Goal: Task Accomplishment & Management: Manage account settings

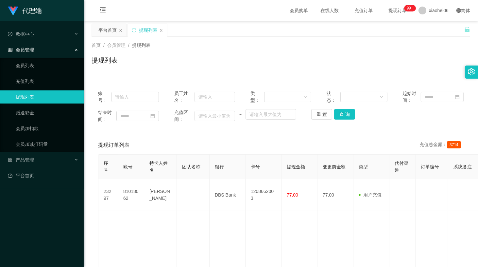
click at [27, 90] on ul "会员列表 充值列表 提现列表 赠送彩金 会员加扣款 会员加减打码量" at bounding box center [42, 105] width 84 height 94
